Goal: Task Accomplishment & Management: Manage account settings

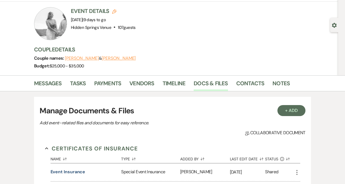
scroll to position [33, 0]
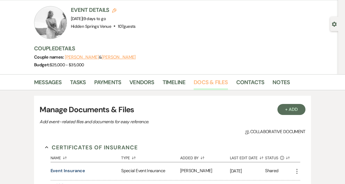
click at [205, 81] on link "Docs & Files" at bounding box center [211, 84] width 34 height 12
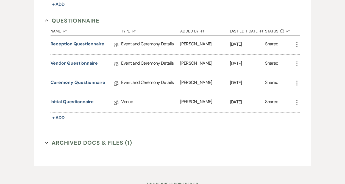
scroll to position [518, 0]
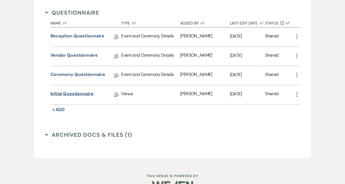
click at [75, 94] on link "Initial Questionnaire" at bounding box center [72, 94] width 43 height 9
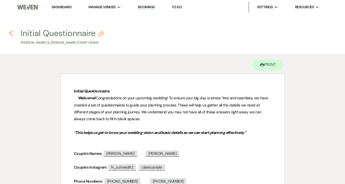
click at [11, 31] on icon "Previous" at bounding box center [11, 33] width 4 height 7
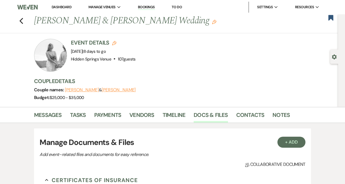
scroll to position [518, 0]
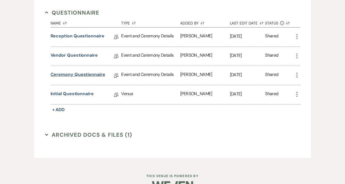
click at [86, 71] on link "Ceremony Questionnaire" at bounding box center [78, 75] width 55 height 9
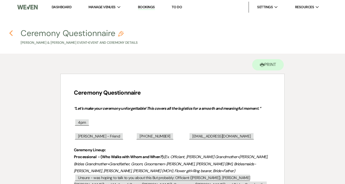
click at [10, 34] on icon "Previous" at bounding box center [11, 33] width 4 height 7
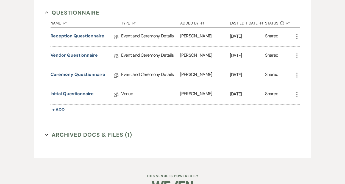
click at [79, 35] on link "Reception Questionnaire" at bounding box center [78, 37] width 54 height 9
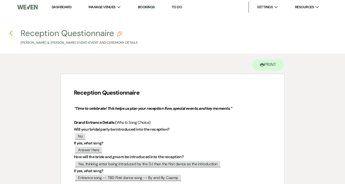
click at [12, 32] on icon "Previous" at bounding box center [11, 33] width 4 height 7
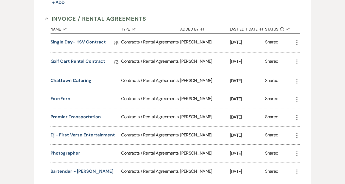
scroll to position [217, 0]
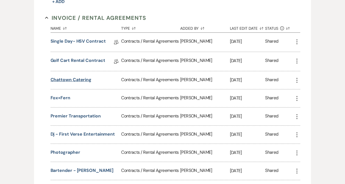
click at [74, 82] on button "Chattown Catering" at bounding box center [71, 79] width 41 height 7
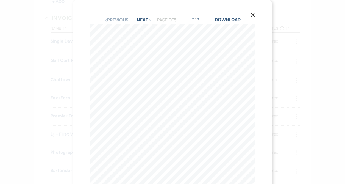
scroll to position [1, 0]
click at [143, 21] on button "Next Next" at bounding box center [144, 19] width 14 height 4
click at [145, 12] on button "Next Next" at bounding box center [144, 11] width 14 height 4
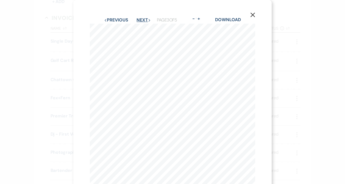
click at [145, 21] on button "Next Next" at bounding box center [144, 20] width 14 height 4
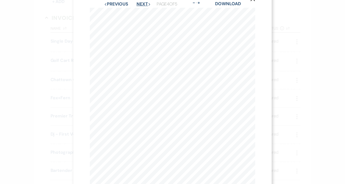
scroll to position [12, 0]
click at [146, 7] on button "Next Next" at bounding box center [144, 8] width 14 height 4
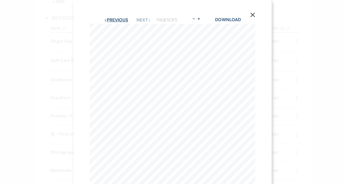
click at [123, 20] on button "Previous Previous" at bounding box center [116, 20] width 24 height 4
click at [253, 15] on use "button" at bounding box center [253, 15] width 4 height 4
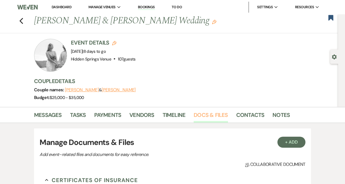
click at [212, 117] on link "Docs & Files" at bounding box center [211, 117] width 34 height 12
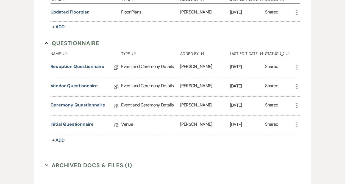
scroll to position [488, 0]
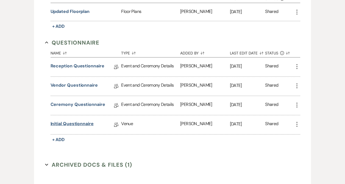
click at [73, 121] on link "Initial Questionnaire" at bounding box center [72, 124] width 43 height 9
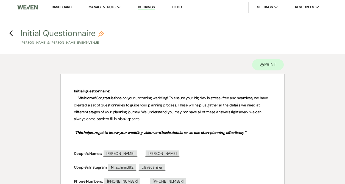
click at [60, 6] on link "Dashboard" at bounding box center [62, 7] width 20 height 5
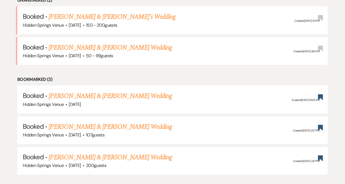
scroll to position [235, 0]
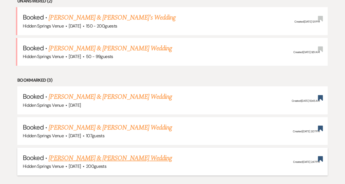
click at [92, 158] on link "[PERSON_NAME] & [PERSON_NAME] Wedding" at bounding box center [110, 158] width 123 height 10
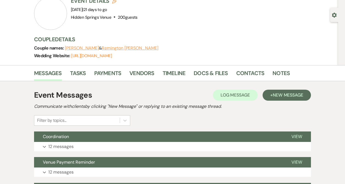
scroll to position [43, 0]
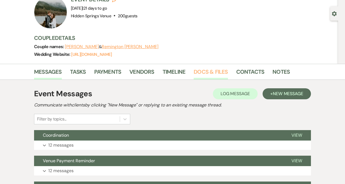
click at [204, 71] on link "Docs & Files" at bounding box center [211, 73] width 34 height 12
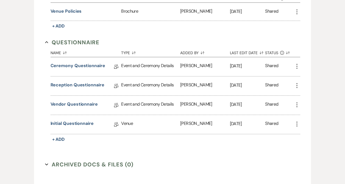
scroll to position [570, 0]
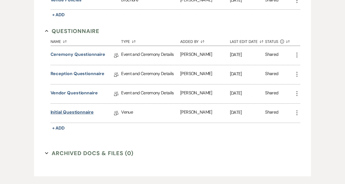
click at [76, 110] on link "Initial Questionnaire" at bounding box center [72, 113] width 43 height 9
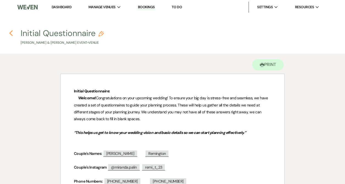
click at [11, 32] on use "button" at bounding box center [11, 33] width 4 height 6
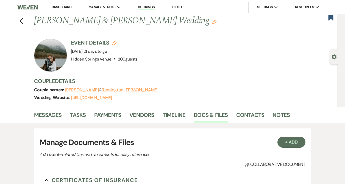
scroll to position [570, 0]
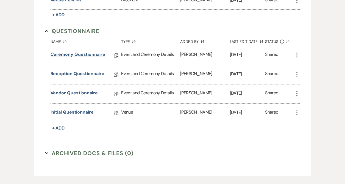
click at [79, 54] on link "Ceremony Questionnaire" at bounding box center [78, 55] width 55 height 9
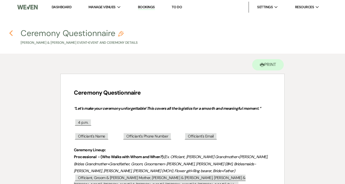
click at [12, 32] on icon "Previous" at bounding box center [11, 33] width 4 height 7
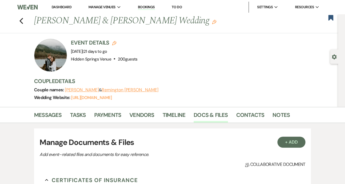
scroll to position [570, 0]
